Goal: Navigation & Orientation: Find specific page/section

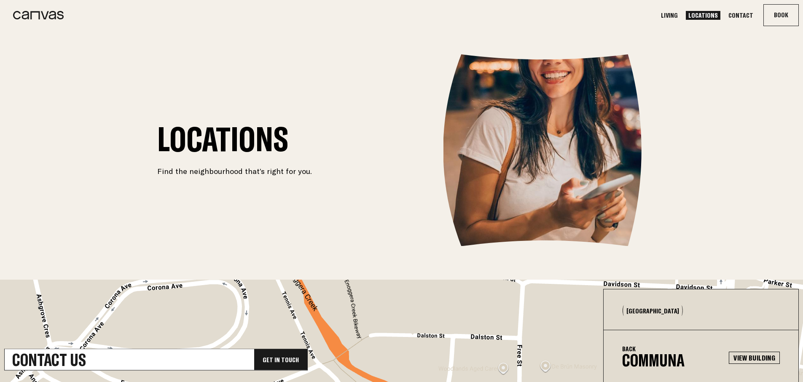
scroll to position [74, 0]
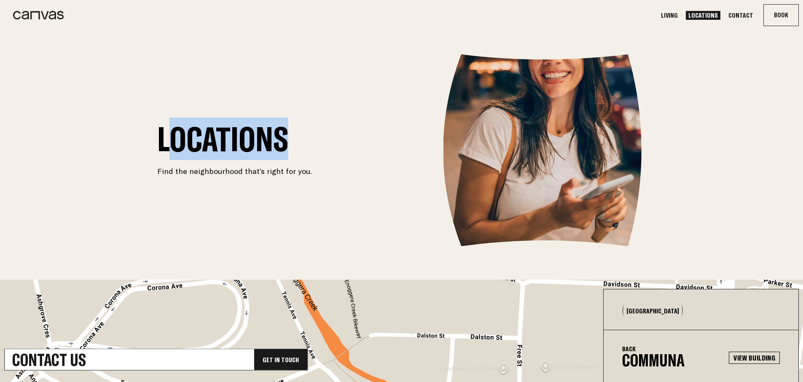
drag, startPoint x: 263, startPoint y: 139, endPoint x: 288, endPoint y: 141, distance: 25.0
click at [289, 141] on h1 "Locations" at bounding box center [234, 139] width 155 height 30
click at [261, 140] on h1 "Locations" at bounding box center [234, 139] width 155 height 30
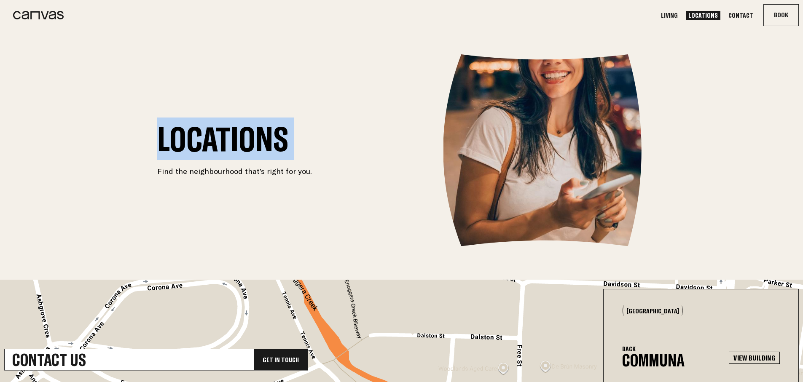
click at [333, 137] on section "Locations Find the neighbourhood that’s right for you." at bounding box center [402, 150] width 506 height 192
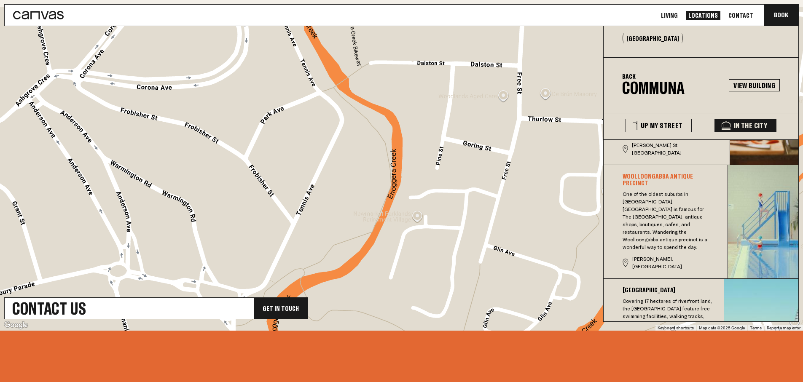
scroll to position [273, 0]
drag, startPoint x: 334, startPoint y: 147, endPoint x: 247, endPoint y: 147, distance: 87.3
click at [247, 147] on div "Roma Street Parkland Roma Street Parkland 1 Parkland Blvd Brisbane City QLD 400…" at bounding box center [401, 169] width 803 height 324
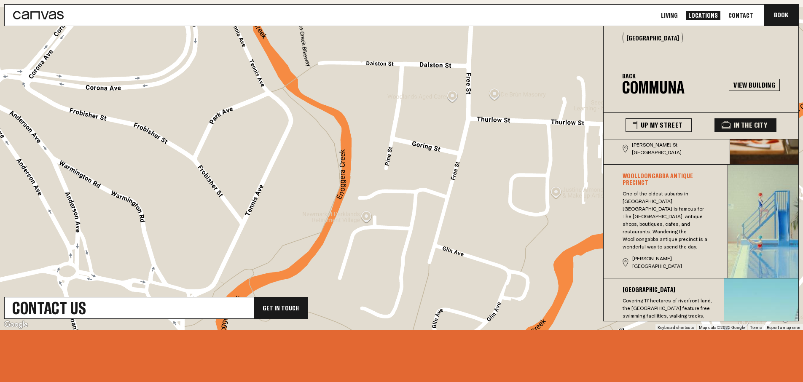
drag, startPoint x: 337, startPoint y: 150, endPoint x: 224, endPoint y: 153, distance: 112.6
click at [225, 153] on div "Roma Street Parkland Roma Street Parkland 1 Parkland Blvd Brisbane City QLD 400…" at bounding box center [401, 169] width 803 height 324
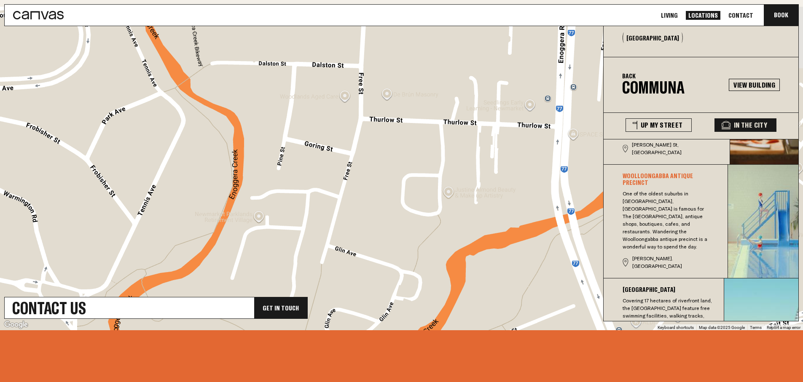
click at [328, 148] on div "Roma Street Parkland Roma Street Parkland 1 Parkland Blvd Brisbane City QLD 400…" at bounding box center [401, 169] width 803 height 324
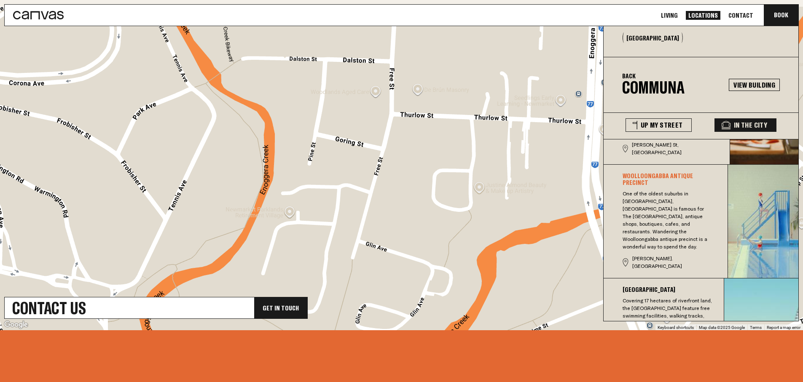
drag, startPoint x: 378, startPoint y: 124, endPoint x: 415, endPoint y: 119, distance: 37.0
click at [415, 119] on div "Roma Street Parkland Roma Street Parkland 1 Parkland Blvd Brisbane City QLD 400…" at bounding box center [401, 169] width 803 height 324
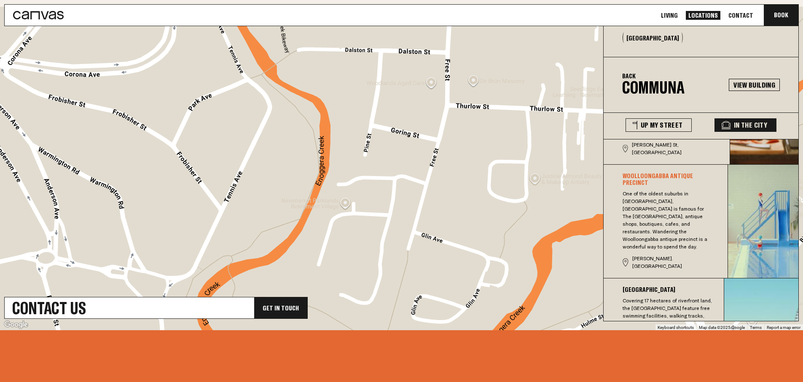
click at [633, 286] on h3 "Southbank Parklands" at bounding box center [668, 289] width 90 height 7
click at [619, 206] on div "Woolloongabba Antique Precinct One of the oldest suburbs in Brisbane, Woolloong…" at bounding box center [666, 221] width 124 height 98
click at [658, 125] on button "Up My Street" at bounding box center [659, 124] width 66 height 13
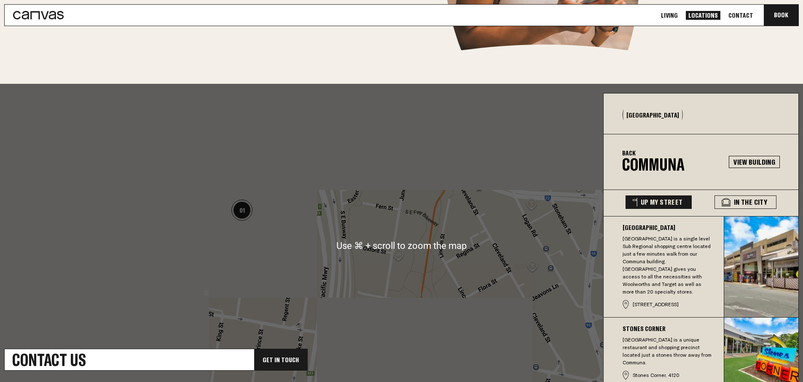
scroll to position [196, 0]
click at [373, 247] on div "Roma Street Parkland Roma Street Parkland 1 Parkland Blvd Brisbane City QLD 400…" at bounding box center [401, 246] width 803 height 324
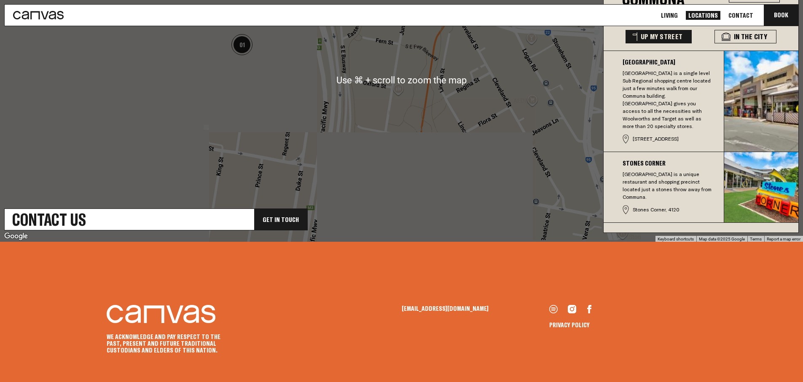
scroll to position [362, 0]
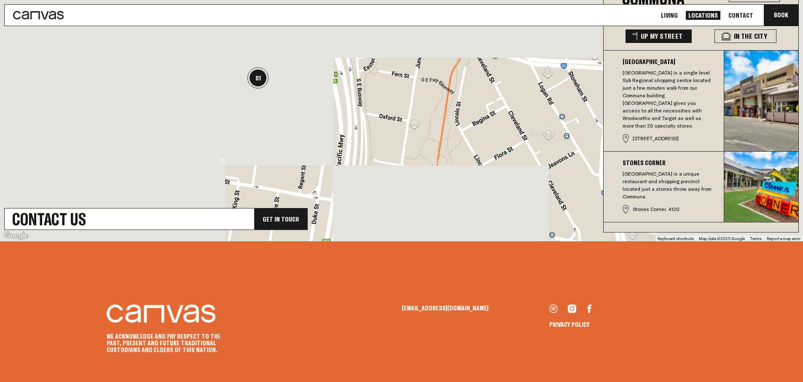
drag, startPoint x: 376, startPoint y: 144, endPoint x: 396, endPoint y: 186, distance: 46.2
click at [396, 186] on div "Roma Street Parkland Roma Street Parkland 1 Parkland Blvd Brisbane City QLD 400…" at bounding box center [401, 80] width 803 height 324
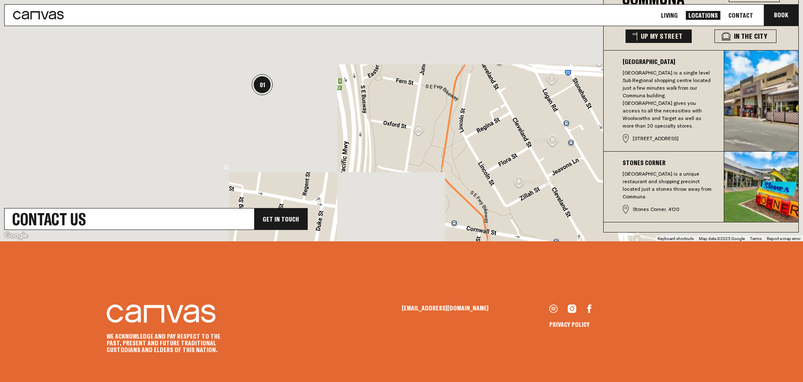
click at [399, 184] on div "Roma Street Parkland Roma Street Parkland 1 Parkland Blvd Brisbane City QLD 400…" at bounding box center [401, 80] width 803 height 324
click at [405, 153] on div "Roma Street Parkland Roma Street Parkland 1 Parkland Blvd Brisbane City QLD 400…" at bounding box center [401, 80] width 803 height 324
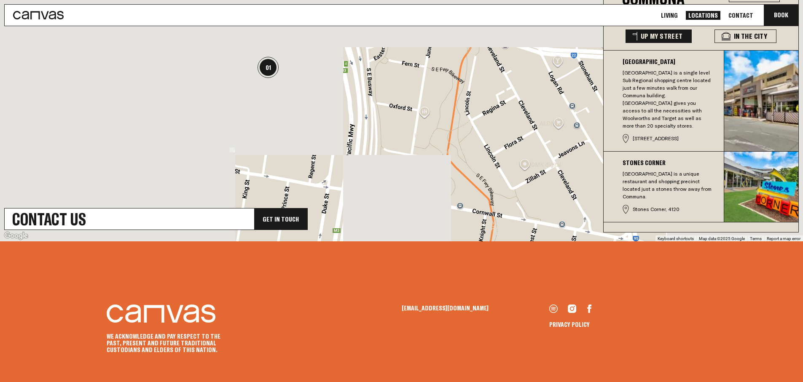
click at [676, 110] on p "Buranda Village is a single level Sub Regional shopping centre located just a f…" at bounding box center [668, 99] width 90 height 61
click at [668, 170] on p "Stones Corner is a unique restaurant and shopping precinct located just a stone…" at bounding box center [668, 185] width 90 height 30
click at [662, 106] on p "Buranda Village is a single level Sub Regional shopping centre located just a f…" at bounding box center [668, 99] width 90 height 61
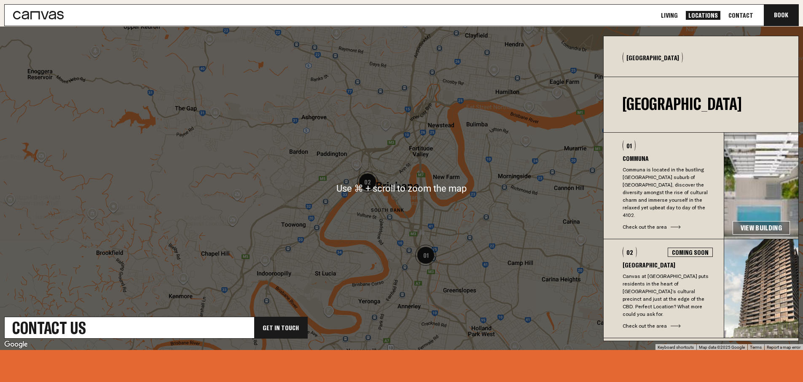
scroll to position [254, 0]
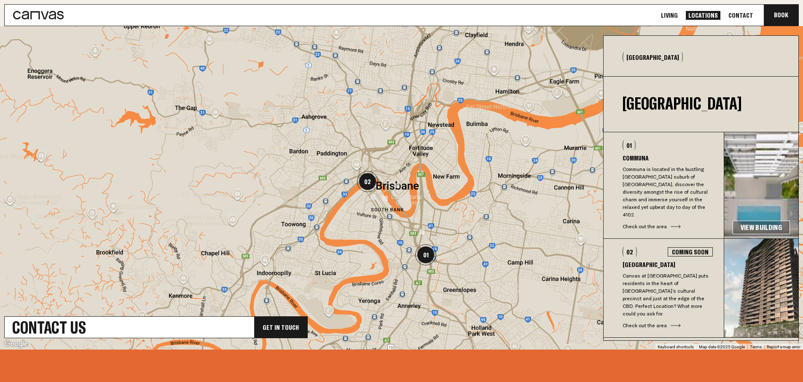
click at [350, 189] on div at bounding box center [401, 188] width 803 height 324
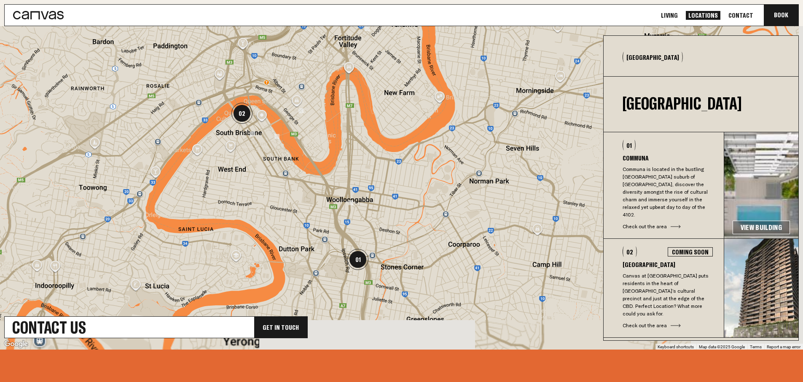
drag, startPoint x: 352, startPoint y: 189, endPoint x: 207, endPoint y: 117, distance: 161.4
click at [207, 117] on div at bounding box center [401, 188] width 803 height 324
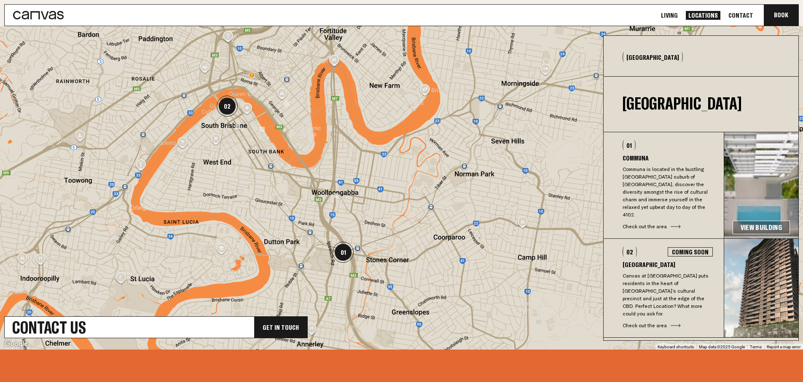
drag, startPoint x: 264, startPoint y: 162, endPoint x: 247, endPoint y: 153, distance: 18.9
click at [247, 153] on div at bounding box center [401, 188] width 803 height 324
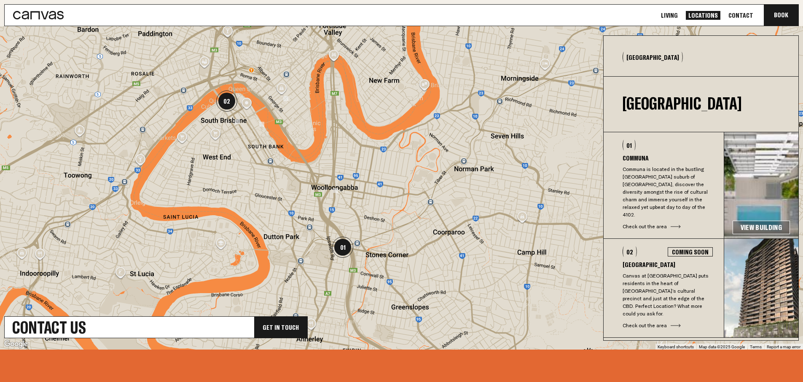
drag, startPoint x: 260, startPoint y: 159, endPoint x: 259, endPoint y: 153, distance: 5.1
click at [259, 153] on div at bounding box center [401, 188] width 803 height 324
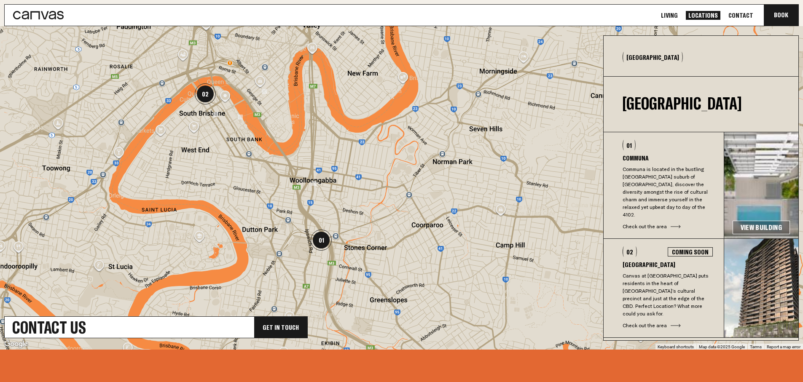
drag, startPoint x: 271, startPoint y: 113, endPoint x: 258, endPoint y: 109, distance: 12.8
click at [258, 109] on div at bounding box center [401, 188] width 803 height 324
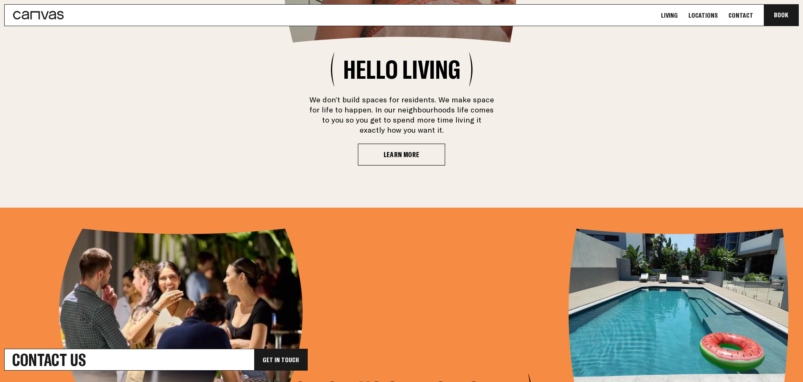
scroll to position [2999, 0]
